Goal: Task Accomplishment & Management: Use online tool/utility

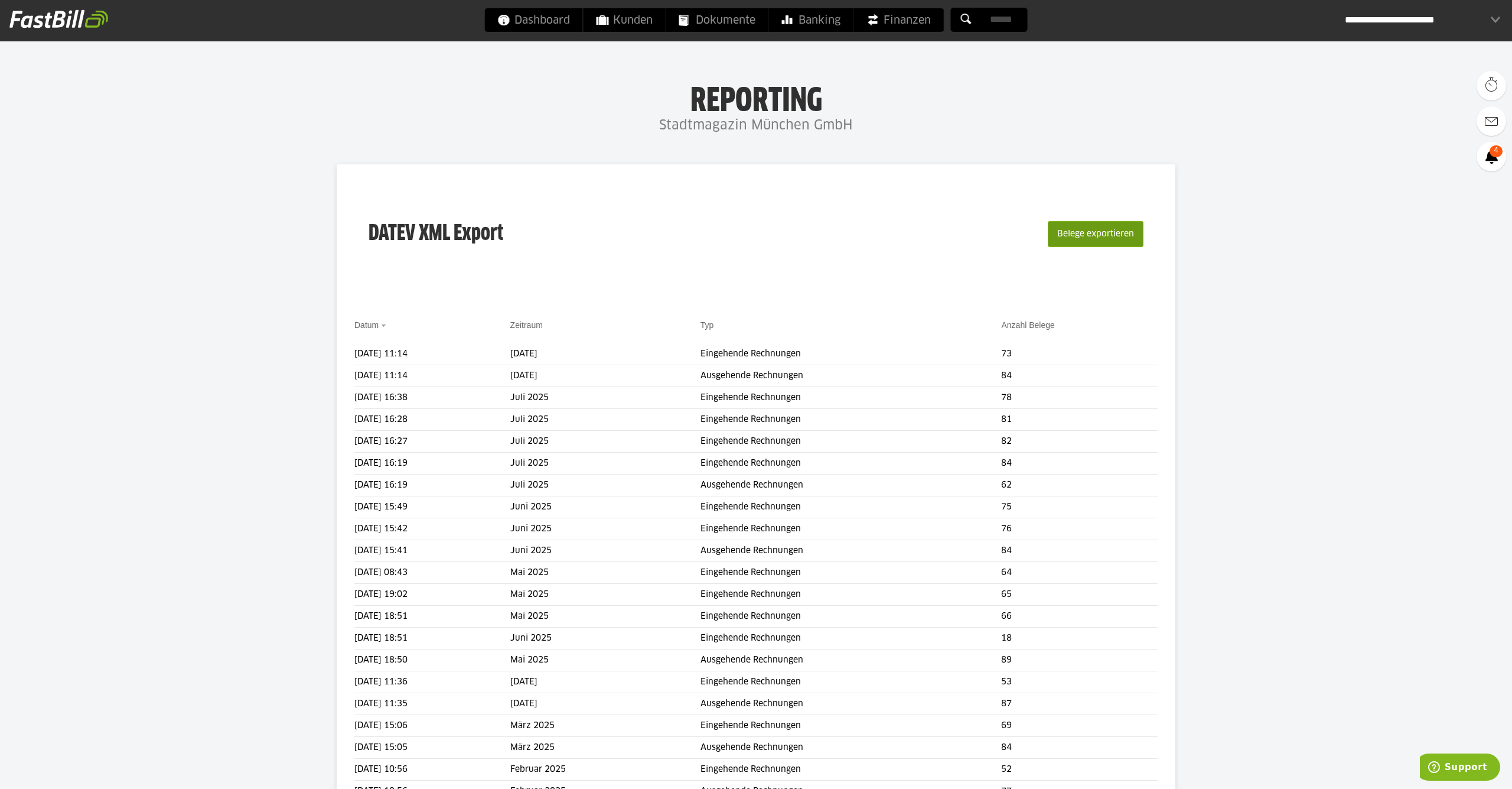
click at [1078, 236] on button "Belege exportieren" at bounding box center [1096, 234] width 96 height 26
click at [336, 352] on span at bounding box center [339, 353] width 29 height 24
click at [350, 374] on link "Download" at bounding box center [356, 369] width 63 height 13
click at [1116, 233] on button "Belege exportieren" at bounding box center [1096, 234] width 96 height 26
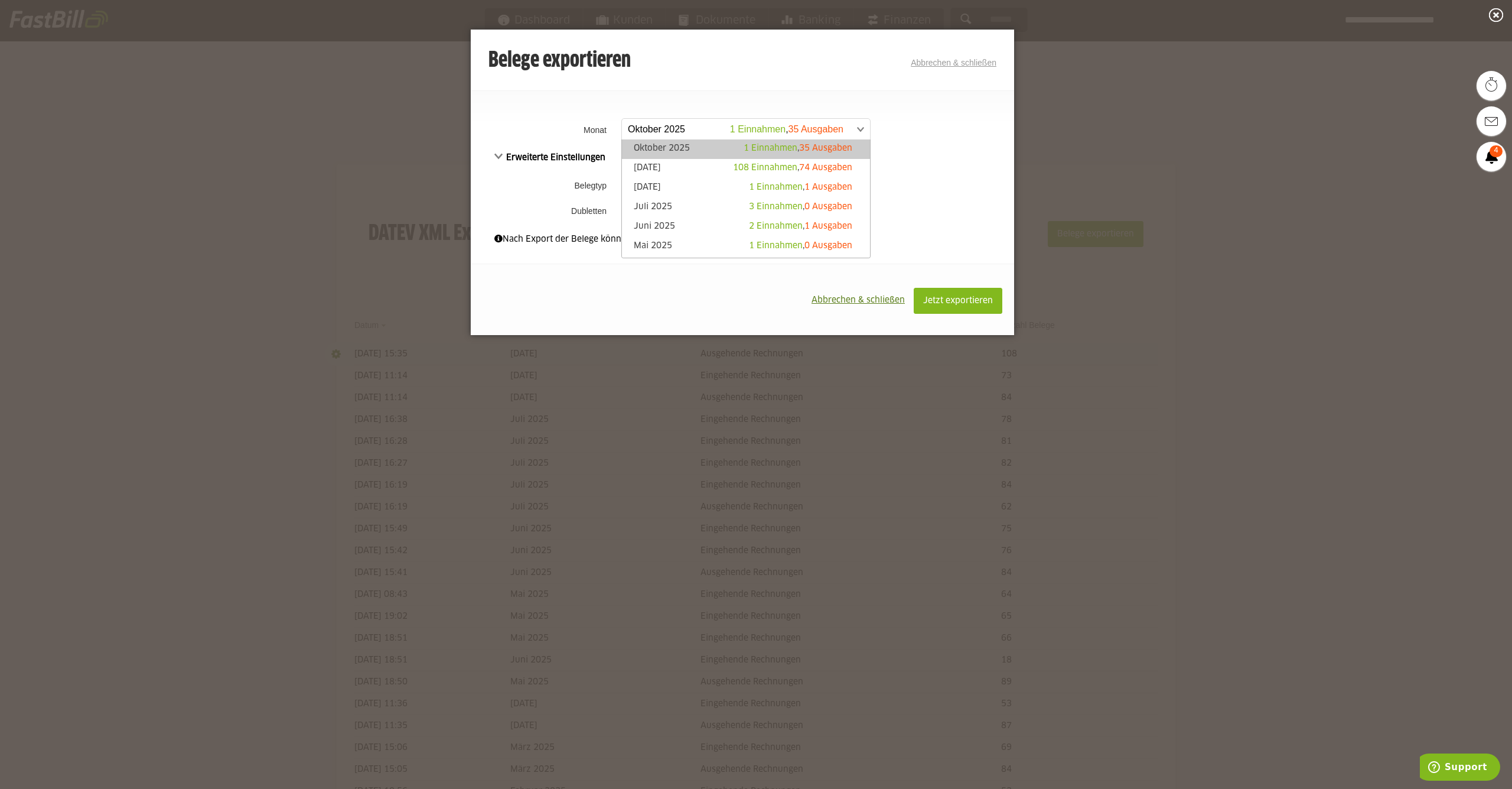
click at [658, 130] on span at bounding box center [740, 129] width 248 height 21
click at [656, 168] on link "[DATE] 108 Einnahmen , 74 Ausgaben" at bounding box center [745, 168] width 236 height 13
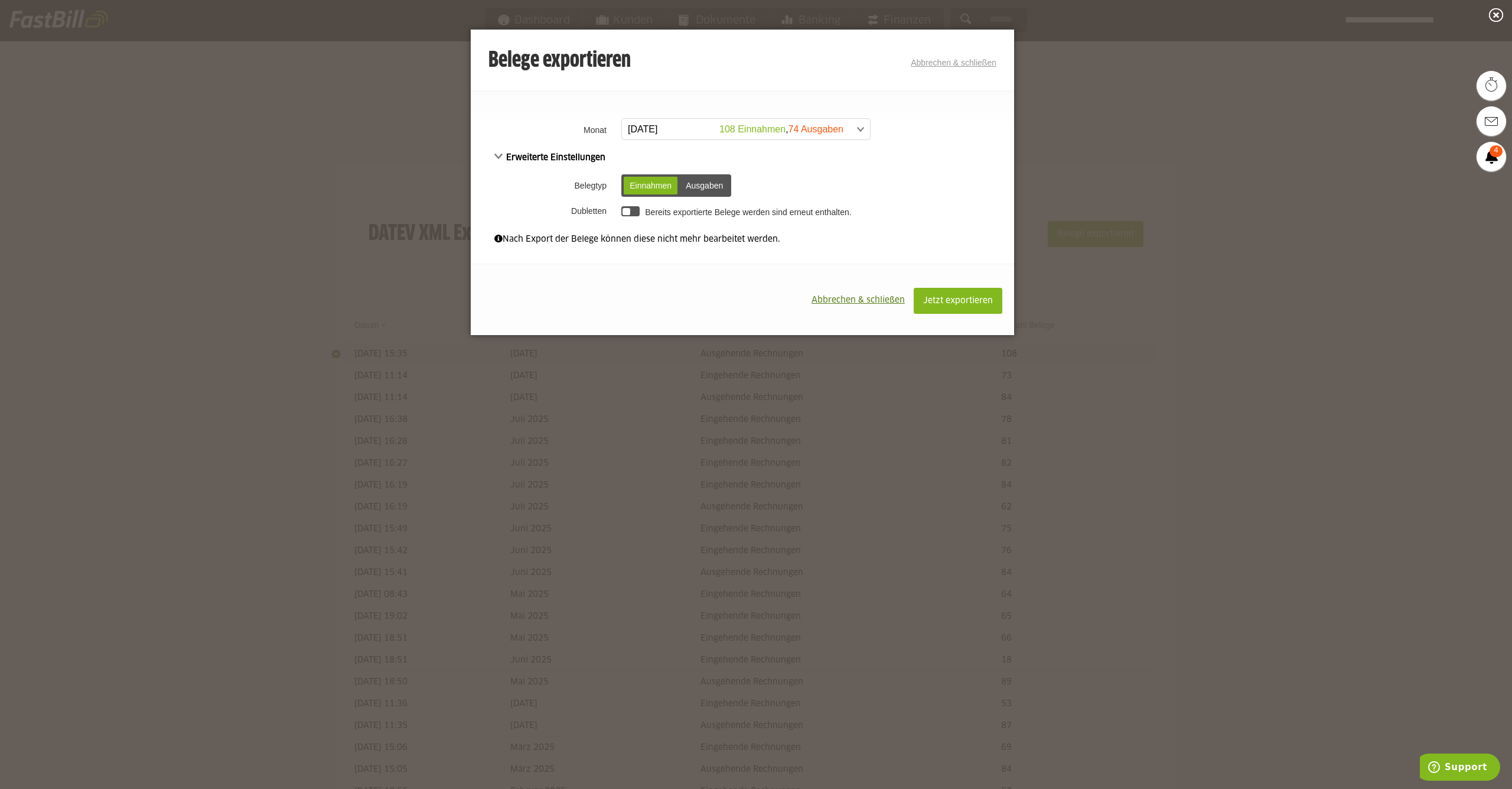
click at [713, 181] on div "Ausgaben" at bounding box center [704, 186] width 49 height 18
drag, startPoint x: 630, startPoint y: 211, endPoint x: 654, endPoint y: 214, distance: 24.2
click at [636, 212] on div at bounding box center [630, 211] width 19 height 10
click at [968, 298] on span "Jetzt exportieren" at bounding box center [958, 300] width 70 height 8
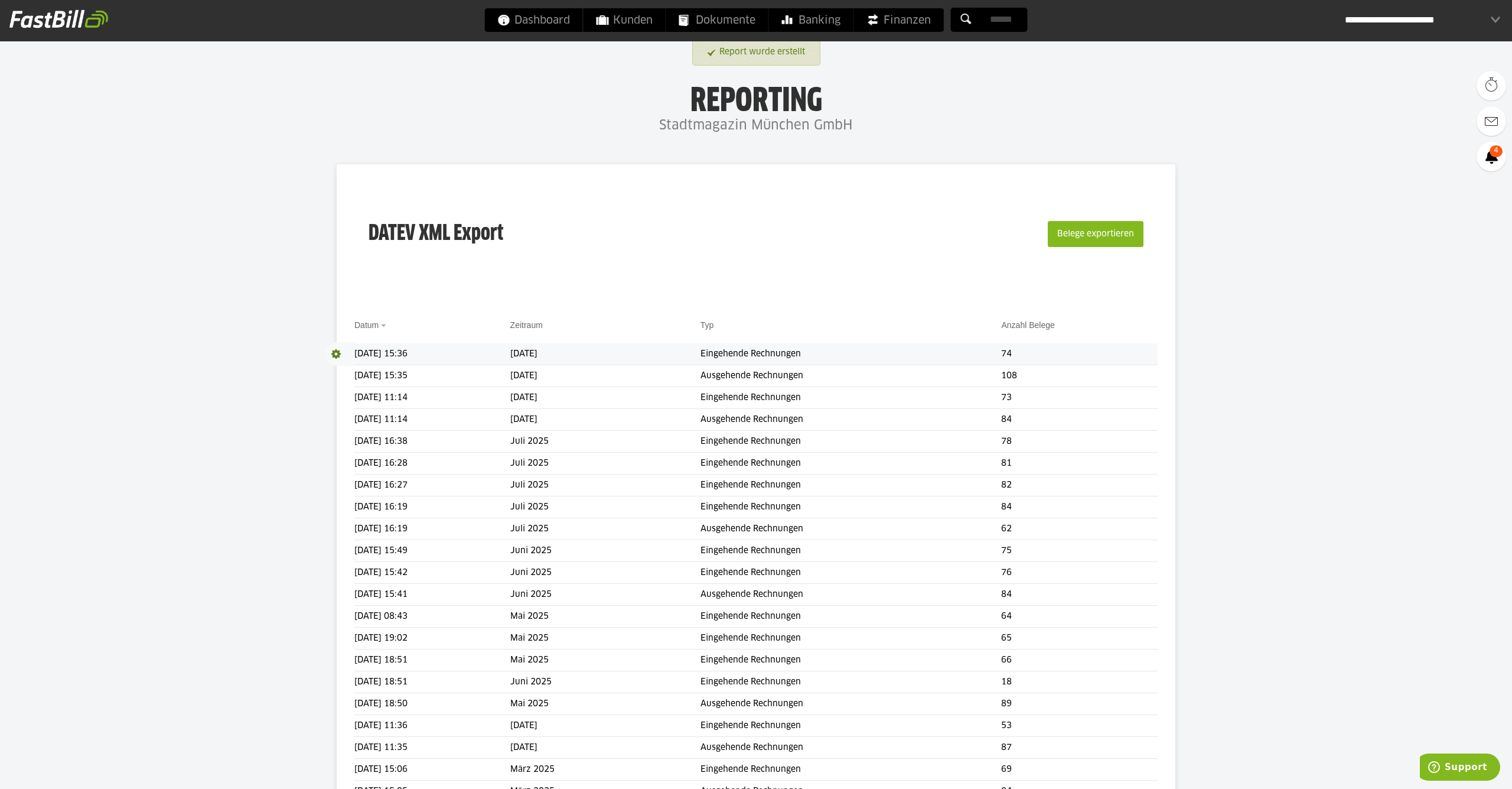
click at [333, 354] on span at bounding box center [339, 353] width 29 height 24
click at [342, 367] on link "Download" at bounding box center [356, 369] width 63 height 13
